Goal: Task Accomplishment & Management: Complete application form

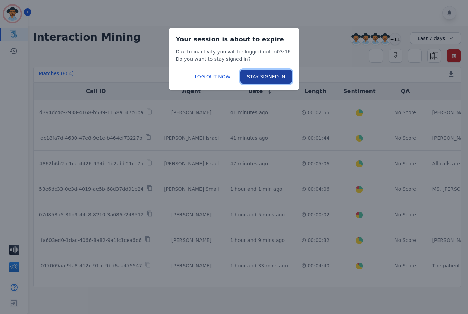
click at [255, 76] on button "STAY SIGNED IN" at bounding box center [266, 77] width 52 height 14
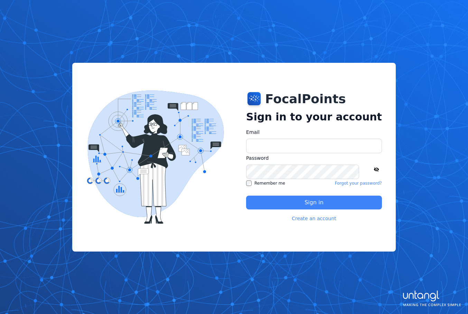
type input "**********"
click at [270, 204] on button "Sign in" at bounding box center [314, 203] width 136 height 14
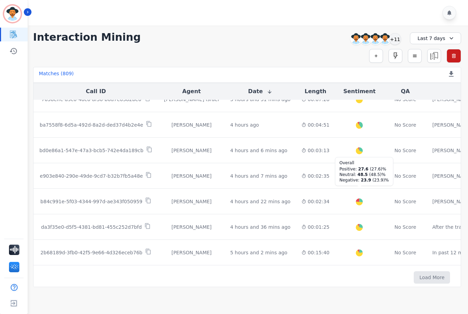
scroll to position [351, 0]
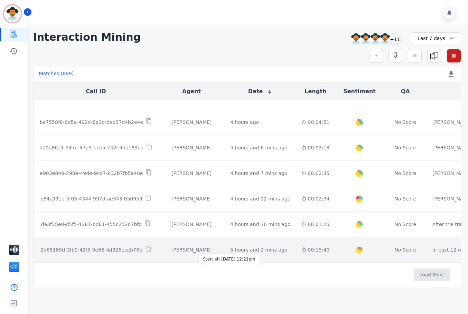
click at [252, 247] on div "5 hours and 2 mins ago" at bounding box center [258, 250] width 57 height 7
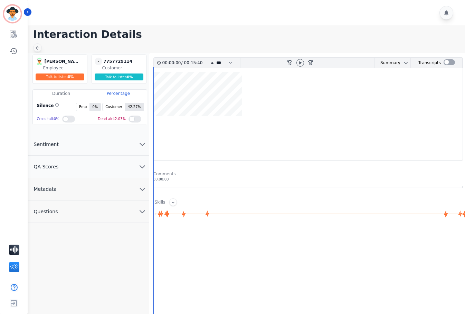
click at [37, 48] on icon at bounding box center [37, 48] width 4 height 4
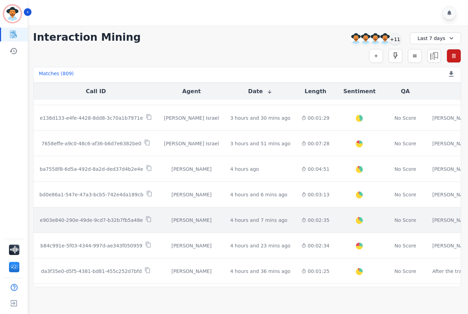
scroll to position [356, 0]
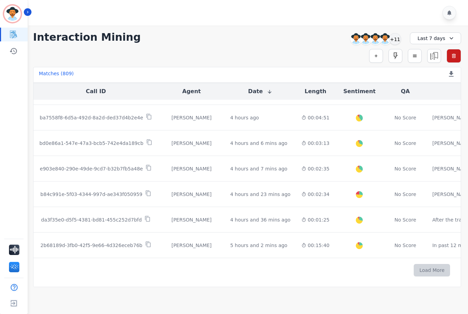
click at [414, 270] on button "Load More" at bounding box center [432, 270] width 36 height 12
click at [414, 267] on button "Load More" at bounding box center [432, 270] width 36 height 12
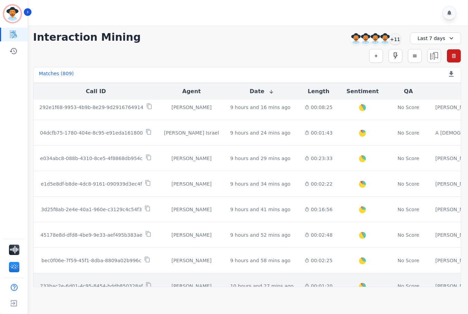
scroll to position [1275, 0]
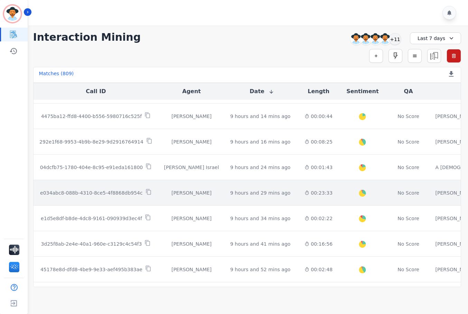
click at [299, 195] on td "00:23:33" at bounding box center [318, 193] width 39 height 26
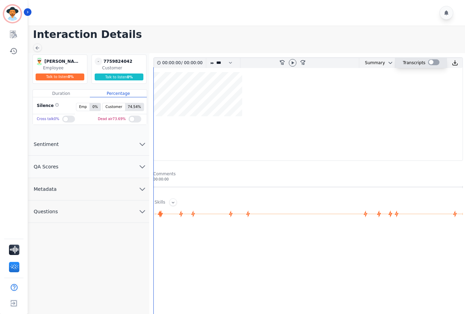
click at [431, 61] on div at bounding box center [433, 62] width 11 height 6
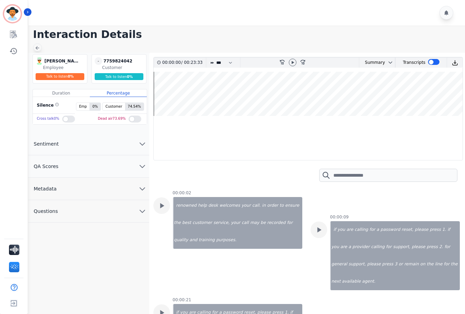
click at [38, 46] on icon at bounding box center [38, 48] width 6 height 6
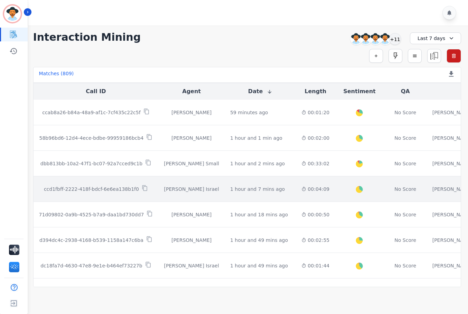
click at [307, 192] on td "00:04:09" at bounding box center [315, 190] width 39 height 26
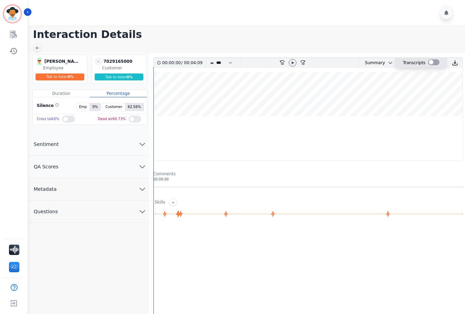
click at [432, 62] on div at bounding box center [433, 62] width 11 height 6
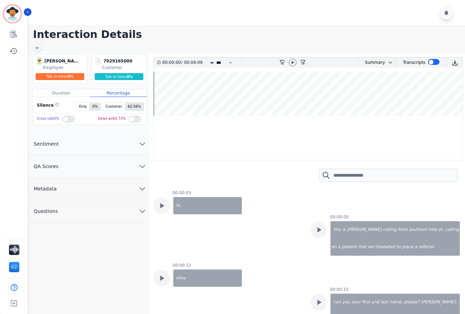
click at [136, 160] on button "QA Scores" at bounding box center [88, 166] width 121 height 22
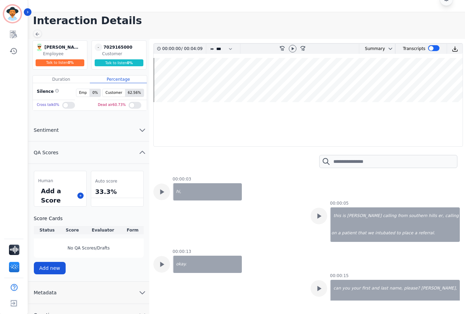
scroll to position [27, 0]
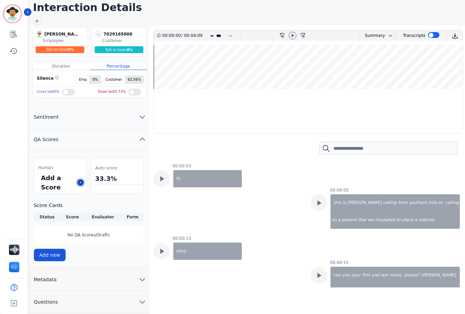
click at [78, 184] on button at bounding box center [80, 183] width 6 height 6
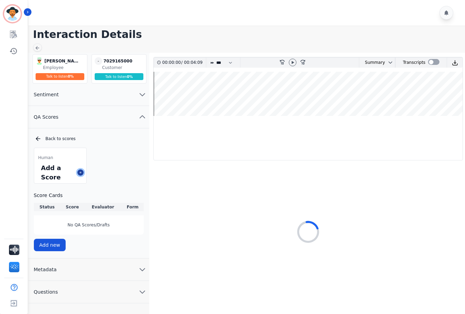
scroll to position [0, 0]
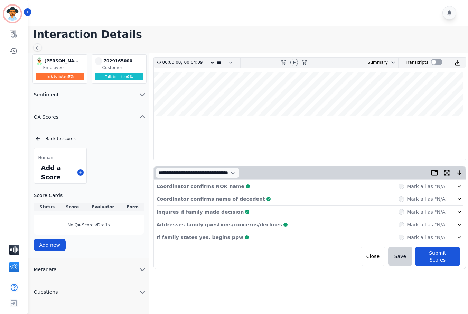
click at [315, 266] on div "**********" at bounding box center [309, 196] width 321 height 287
click at [219, 185] on p "Coordinator confirms NOK name" at bounding box center [201, 186] width 88 height 7
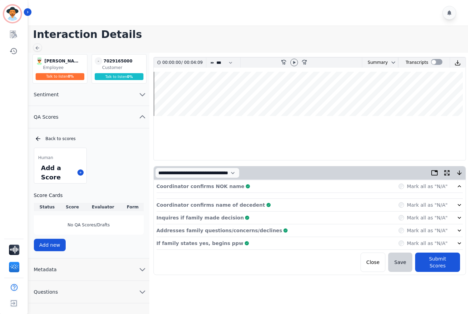
click at [219, 185] on p "Coordinator confirms NOK name" at bounding box center [201, 186] width 88 height 7
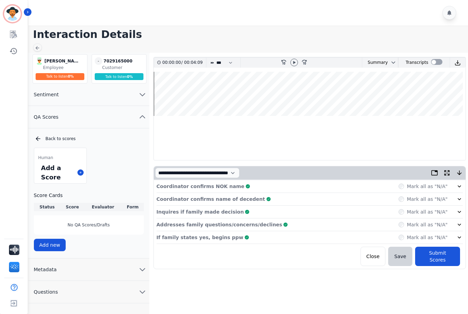
click at [246, 186] on icon at bounding box center [247, 186] width 3 height 3
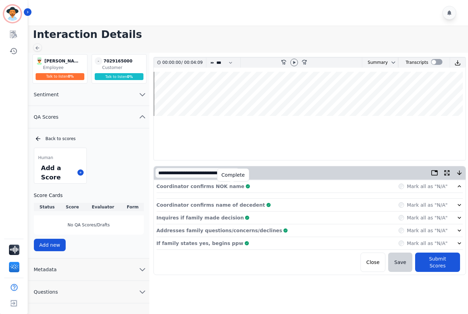
click at [246, 186] on icon at bounding box center [247, 186] width 3 height 3
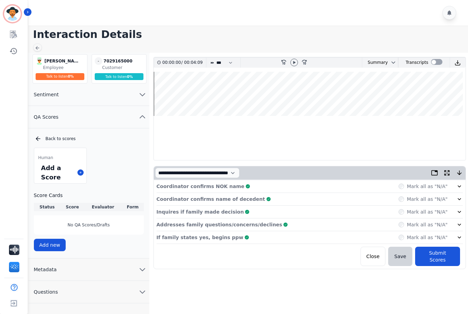
click at [165, 95] on wave at bounding box center [310, 94] width 312 height 44
click at [296, 62] on icon at bounding box center [294, 63] width 6 height 6
click at [191, 93] on wave at bounding box center [310, 94] width 312 height 44
click at [227, 94] on wave at bounding box center [310, 94] width 312 height 44
click at [295, 61] on icon at bounding box center [294, 62] width 3 height 3
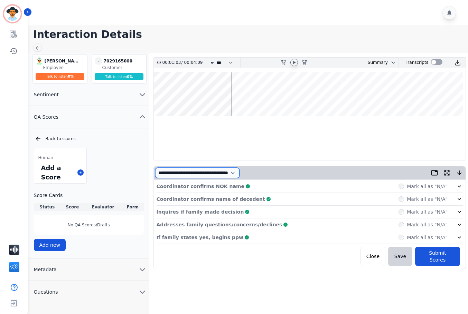
click at [234, 173] on select "**********" at bounding box center [197, 173] width 84 height 10
select select "*"
click at [155, 168] on select "**********" at bounding box center [197, 173] width 84 height 10
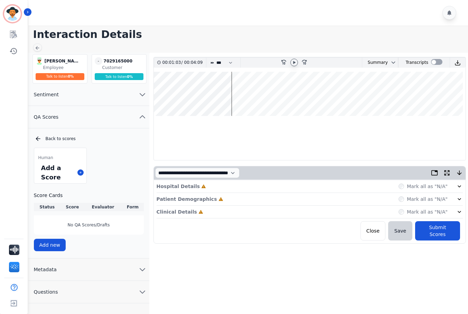
click at [154, 90] on wave at bounding box center [310, 94] width 312 height 44
click at [155, 94] on wave at bounding box center [310, 94] width 312 height 44
click at [292, 64] on icon at bounding box center [294, 63] width 6 height 6
click at [230, 186] on div "Hospital Details Incomplete Mark all as "N/A"" at bounding box center [310, 186] width 306 height 13
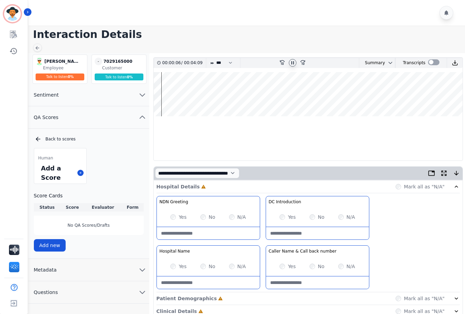
click at [175, 219] on div "Yes" at bounding box center [178, 217] width 16 height 7
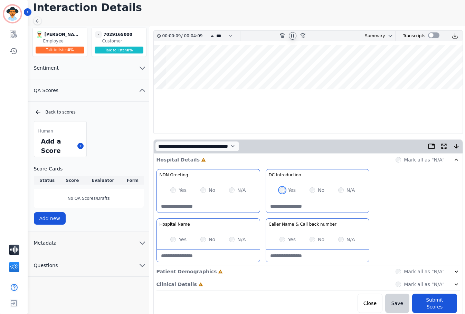
scroll to position [27, 0]
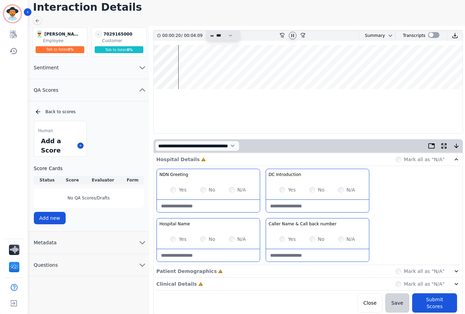
click at [232, 36] on select "* * * **** * *** * ****" at bounding box center [226, 36] width 21 height 10
select select "***"
click at [216, 31] on select "* * * **** * *** * ****" at bounding box center [226, 36] width 21 height 10
click at [216, 270] on div "Patient Demographics Incomplete Mark all as "N/A"" at bounding box center [308, 271] width 303 height 13
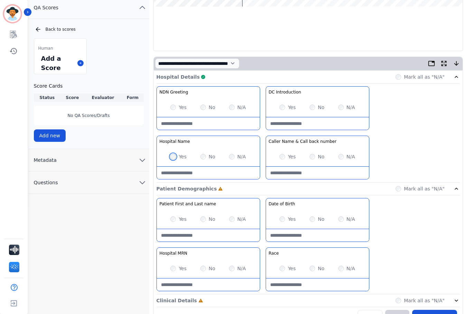
scroll to position [126, 0]
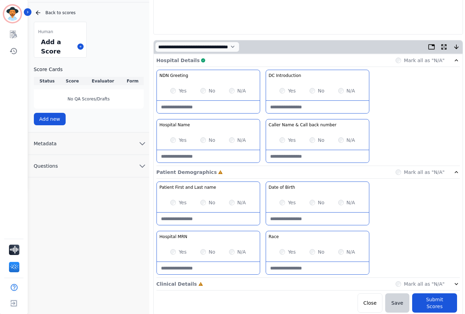
click at [205, 284] on div "Clinical Details Incomplete Mark all as "N/A"" at bounding box center [308, 284] width 303 height 13
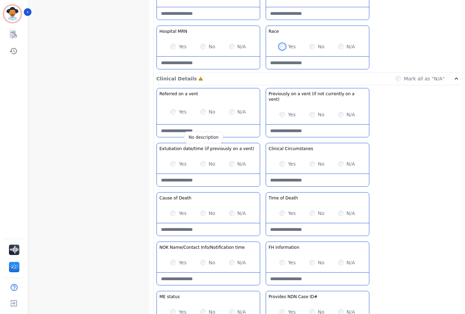
scroll to position [374, 0]
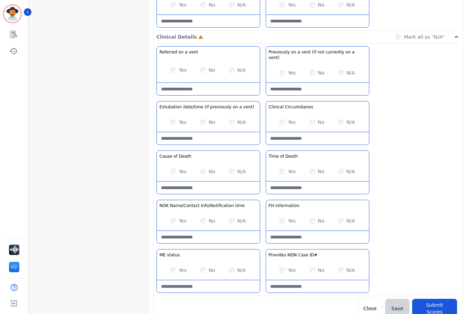
click at [344, 69] on div "N/A" at bounding box center [346, 72] width 17 height 7
click at [411, 215] on div "Referred on a vent No description Yes No N/A Previously on a vent (if not curre…" at bounding box center [308, 171] width 303 height 250
click at [431, 299] on button "Submit Scores" at bounding box center [434, 308] width 45 height 19
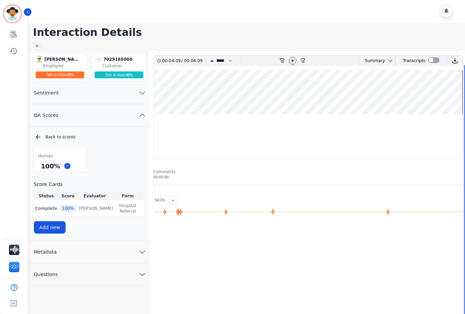
scroll to position [0, 0]
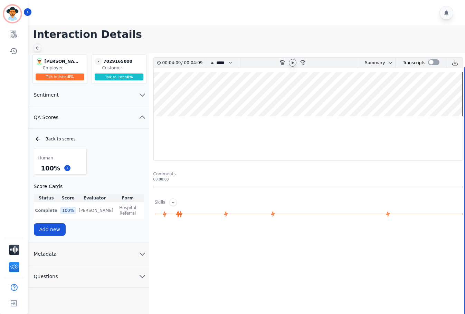
click at [38, 47] on icon at bounding box center [38, 48] width 6 height 6
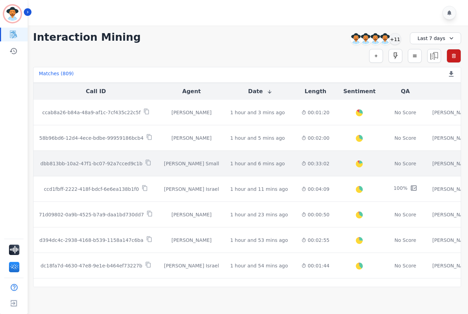
click at [264, 164] on div "1 hour and 6 mins ago Start at: Sun, Aug 31st, 2025 - 4:05pm" at bounding box center [260, 163] width 60 height 7
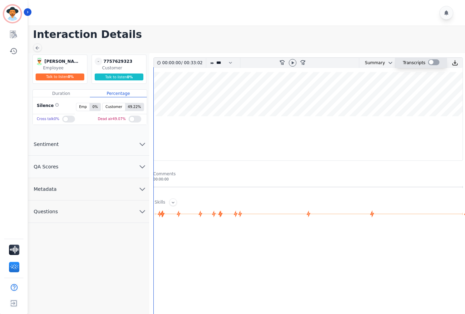
click at [430, 64] on div at bounding box center [433, 62] width 11 height 6
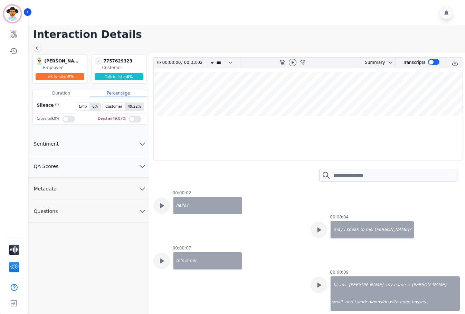
click at [86, 166] on button "QA Scores" at bounding box center [88, 166] width 121 height 22
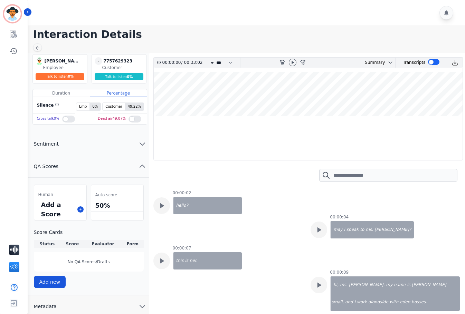
click at [69, 210] on div "Add a Score" at bounding box center [57, 209] width 35 height 21
click at [79, 210] on icon at bounding box center [80, 209] width 3 height 3
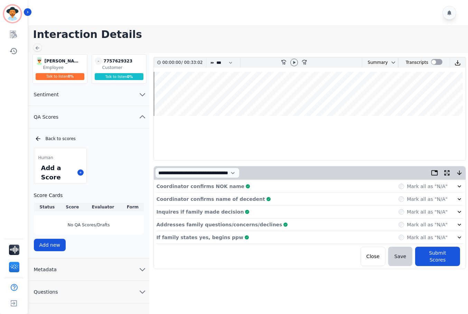
click at [200, 185] on p "Coordinator confirms NOK name" at bounding box center [201, 186] width 88 height 7
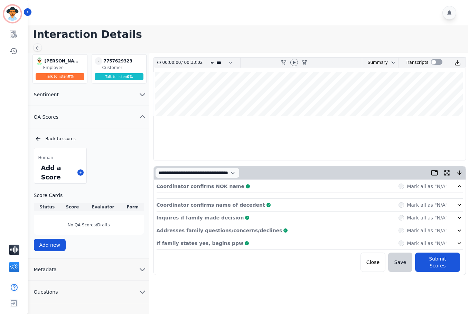
click at [224, 202] on p "Coordinator confirms name of decedent" at bounding box center [211, 205] width 109 height 7
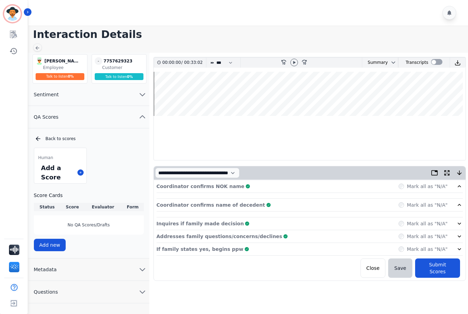
click at [222, 224] on p "Inquires if family made decision" at bounding box center [200, 223] width 87 height 7
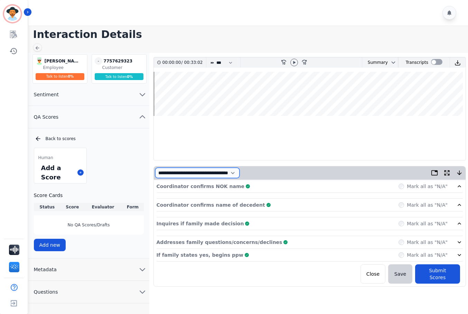
click at [208, 174] on select "**********" at bounding box center [197, 173] width 84 height 10
select select "*"
click at [155, 168] on select "**********" at bounding box center [197, 173] width 84 height 10
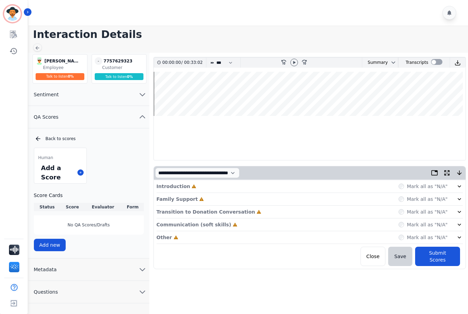
click at [177, 184] on p "Introduction" at bounding box center [174, 186] width 34 height 7
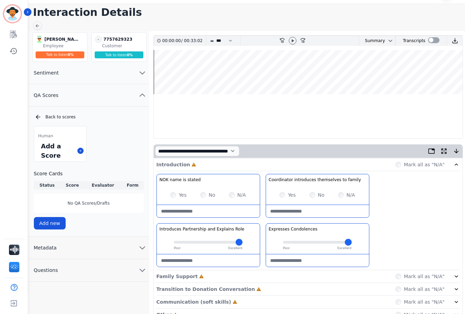
scroll to position [35, 0]
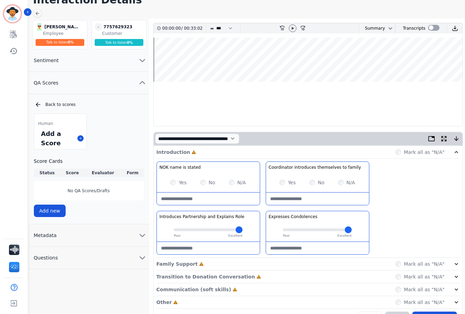
click at [289, 27] on div at bounding box center [293, 28] width 10 height 10
click at [291, 28] on icon at bounding box center [293, 29] width 6 height 6
click at [431, 29] on div at bounding box center [433, 28] width 11 height 6
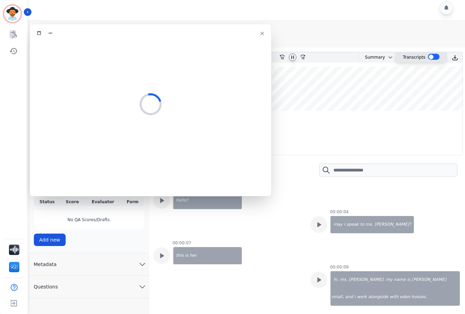
scroll to position [5, 0]
select select "*"
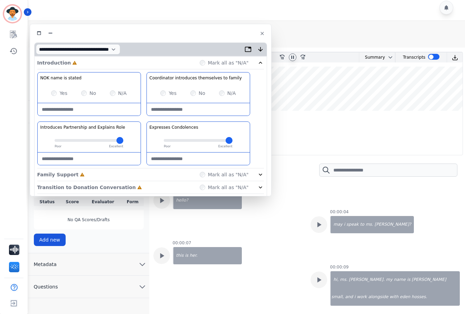
scroll to position [30, 0]
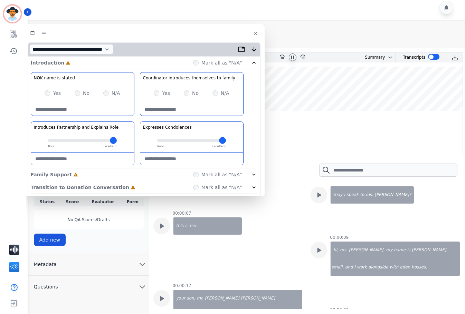
drag, startPoint x: 180, startPoint y: 34, endPoint x: 135, endPoint y: 40, distance: 45.3
click at [135, 38] on div at bounding box center [144, 33] width 233 height 10
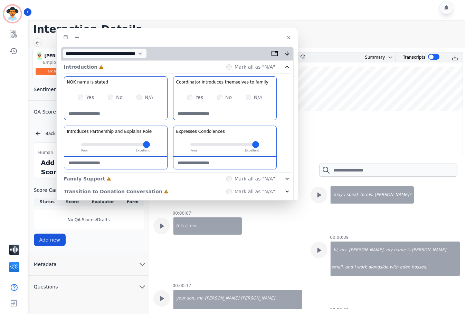
drag, startPoint x: 135, startPoint y: 40, endPoint x: 225, endPoint y: 39, distance: 89.2
click at [225, 39] on div at bounding box center [177, 37] width 233 height 10
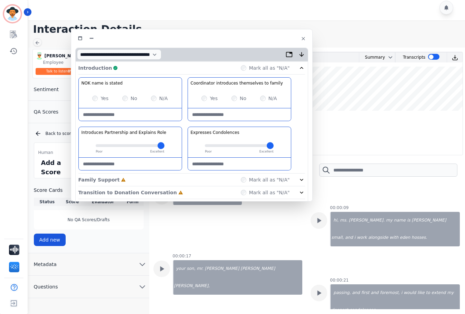
click at [100, 145] on input "range" at bounding box center [130, 145] width 69 height 3
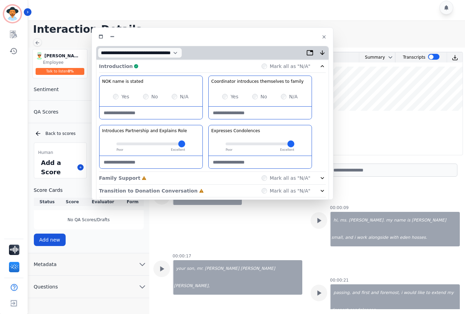
drag, startPoint x: 101, startPoint y: 147, endPoint x: 122, endPoint y: 145, distance: 20.8
click at [122, 145] on input "range" at bounding box center [150, 144] width 69 height 3
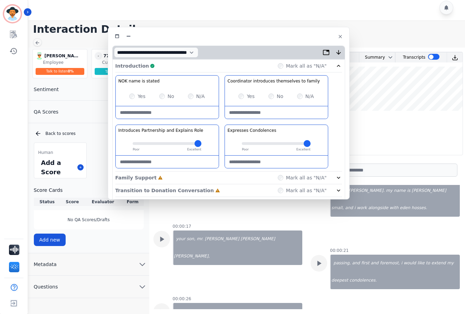
drag, startPoint x: 119, startPoint y: 142, endPoint x: 133, endPoint y: 142, distance: 14.2
click at [133, 142] on input "range" at bounding box center [167, 143] width 69 height 3
click at [153, 143] on input "range" at bounding box center [167, 143] width 69 height 3
type input "***"
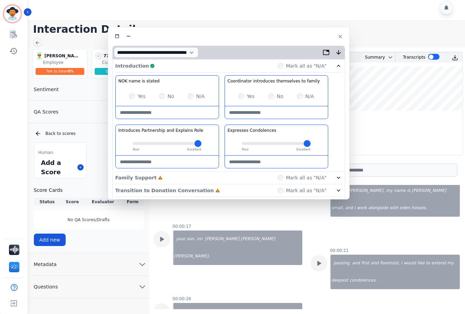
click at [169, 143] on input "range" at bounding box center [167, 143] width 69 height 3
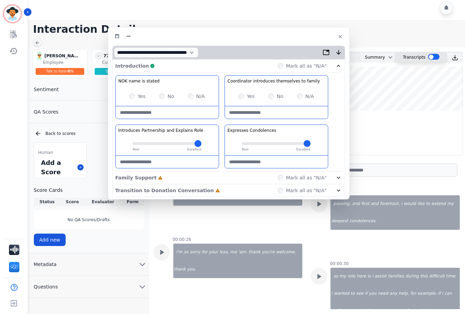
scroll to position [149, 0]
click at [430, 57] on div at bounding box center [433, 57] width 11 height 6
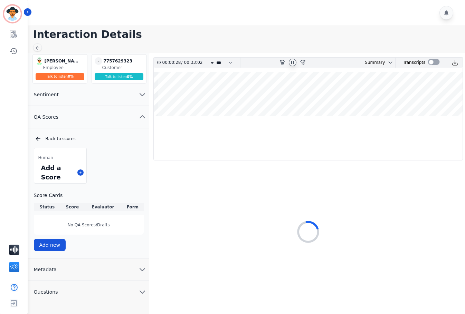
select select "*"
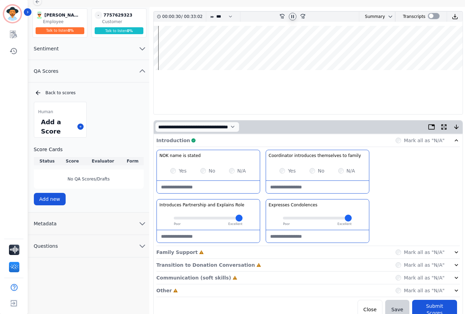
scroll to position [53, 0]
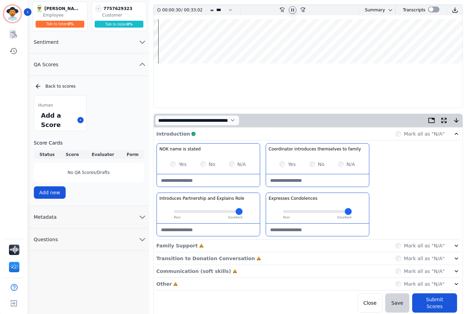
click at [338, 212] on input "range" at bounding box center [317, 211] width 69 height 3
click at [347, 210] on input "range" at bounding box center [317, 211] width 69 height 3
type input "****"
click at [337, 210] on input "range" at bounding box center [317, 211] width 69 height 3
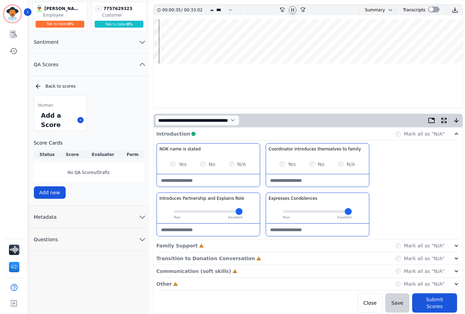
type input "****"
click at [218, 213] on input "range" at bounding box center [208, 211] width 69 height 3
click at [213, 246] on div "Family Support Incomplete Mark all as "N/A"" at bounding box center [308, 246] width 303 height 13
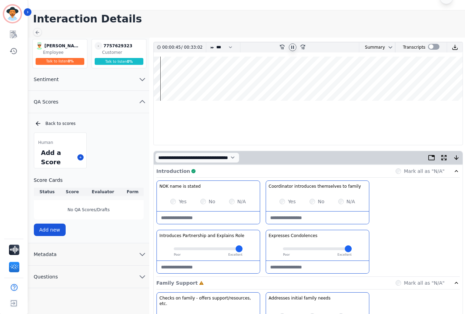
scroll to position [14, 0]
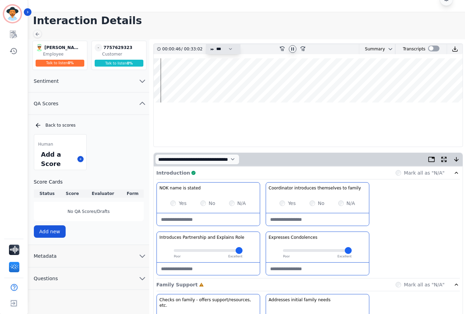
click at [229, 51] on select "* * * **** * *** * ****" at bounding box center [226, 49] width 21 height 10
select select "****"
click at [216, 44] on select "* * * **** * *** * ****" at bounding box center [226, 49] width 21 height 10
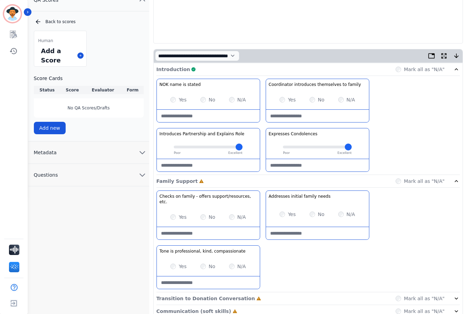
scroll to position [152, 0]
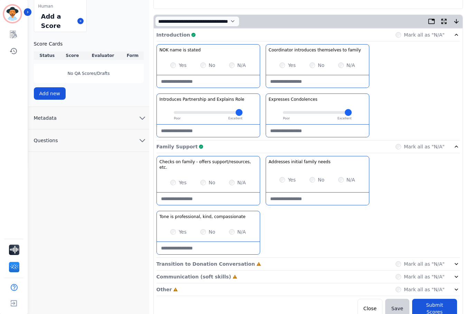
click at [233, 261] on p "Transition to Donation Conversation" at bounding box center [206, 264] width 98 height 7
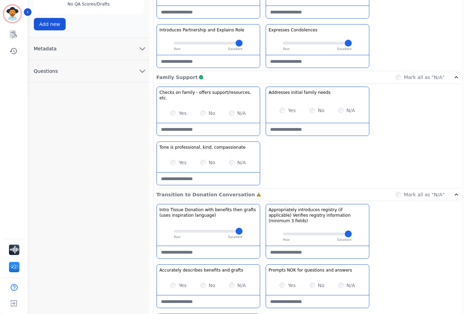
scroll to position [221, 0]
click at [231, 44] on input "range" at bounding box center [208, 43] width 69 height 3
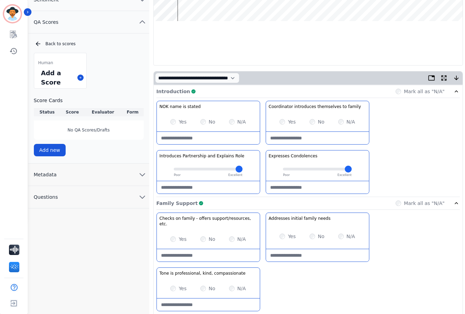
scroll to position [30, 0]
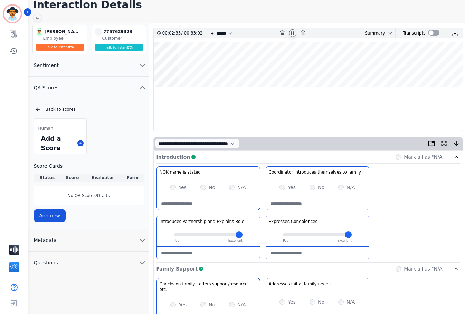
click at [181, 64] on wave at bounding box center [308, 65] width 309 height 44
click at [184, 64] on wave at bounding box center [308, 65] width 309 height 44
click at [188, 64] on wave at bounding box center [308, 65] width 309 height 44
click at [192, 64] on wave at bounding box center [308, 65] width 309 height 44
click at [197, 63] on wave at bounding box center [308, 65] width 309 height 44
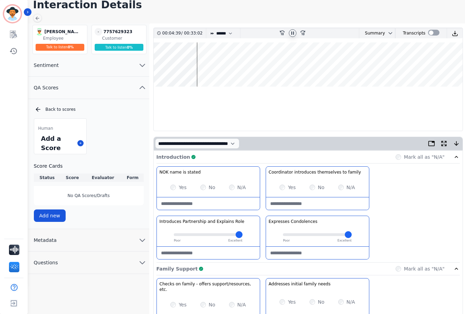
click at [201, 63] on wave at bounding box center [308, 65] width 309 height 44
click at [205, 63] on wave at bounding box center [308, 65] width 309 height 44
click at [208, 63] on wave at bounding box center [308, 65] width 309 height 44
click at [212, 63] on wave at bounding box center [308, 65] width 309 height 44
click at [217, 63] on wave at bounding box center [308, 65] width 309 height 44
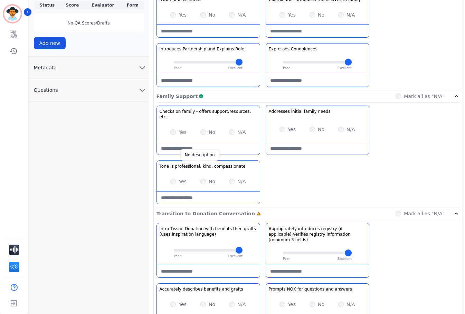
scroll to position [306, 0]
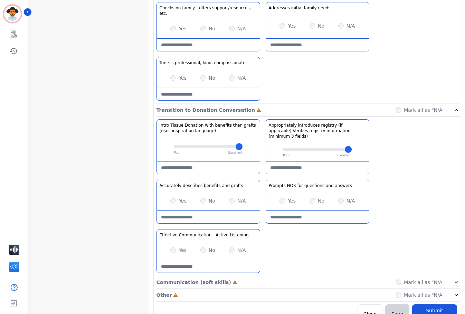
click at [198, 279] on p "Communication (soft skills)" at bounding box center [194, 282] width 75 height 7
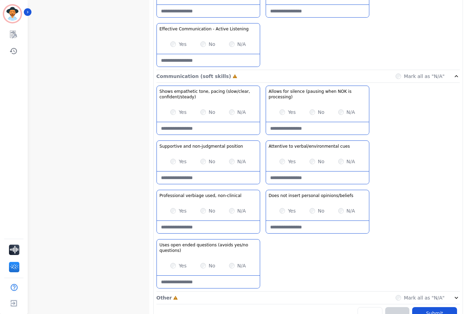
scroll to position [515, 0]
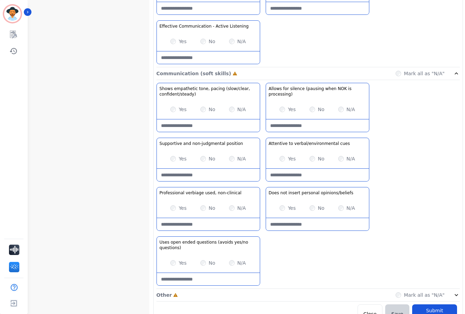
click at [183, 289] on div "Other Incomplete Mark all as "N/A"" at bounding box center [308, 295] width 303 height 13
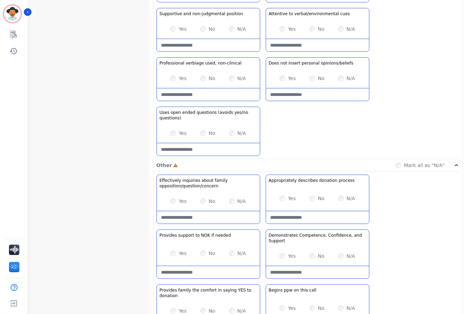
scroll to position [680, 0]
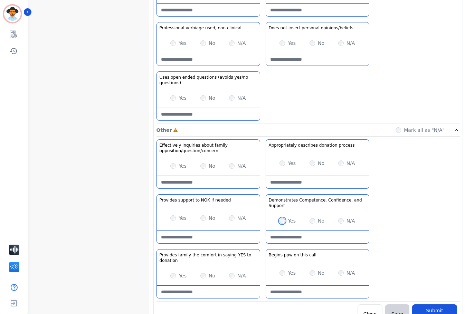
click at [283, 218] on div "Yes" at bounding box center [288, 221] width 16 height 7
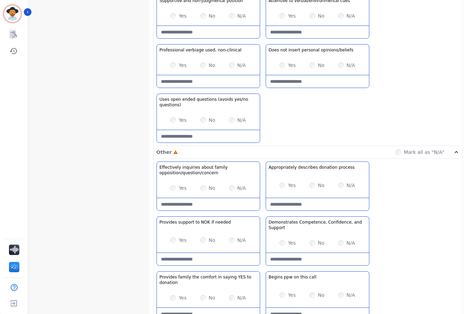
scroll to position [646, 0]
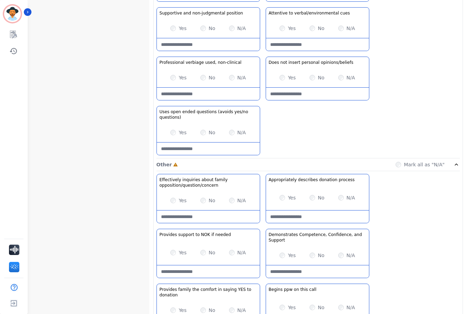
click at [177, 197] on div "Yes" at bounding box center [178, 200] width 16 height 7
click at [172, 197] on div "Yes" at bounding box center [178, 200] width 16 height 7
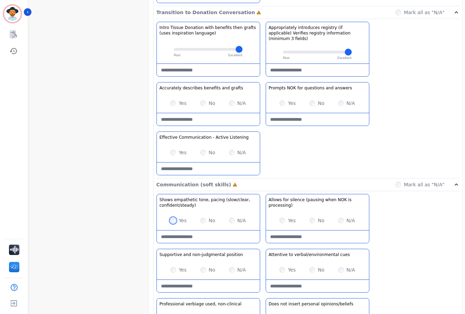
scroll to position [542, 0]
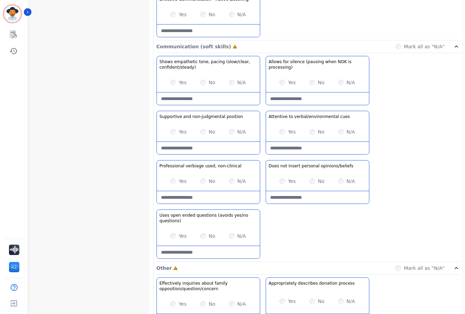
click at [340, 178] on div "N/A" at bounding box center [346, 181] width 17 height 7
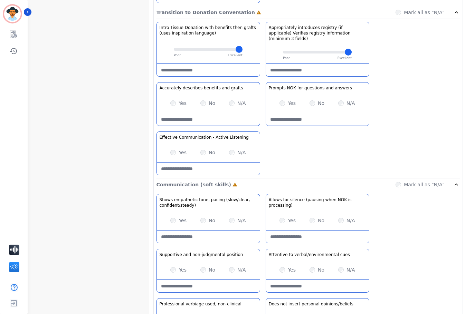
scroll to position [369, 0]
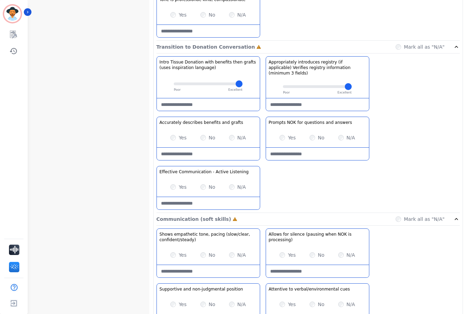
click at [280, 128] on div "Yes No N/A" at bounding box center [317, 137] width 103 height 19
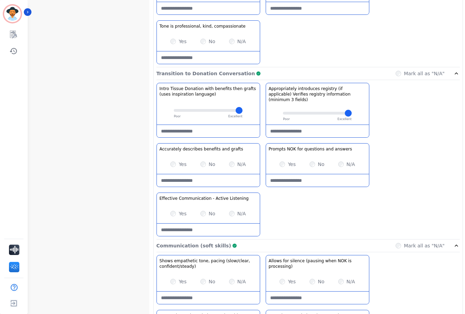
scroll to position [680, 0]
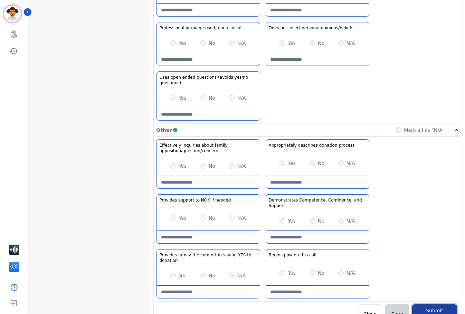
click at [431, 305] on button "Submit Scores" at bounding box center [434, 314] width 45 height 19
